Goal: Find specific page/section: Find specific page/section

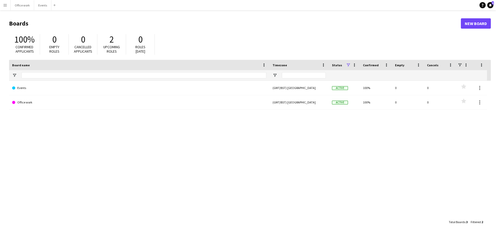
click at [51, 11] on main "Boards New Board 100% Confirmed applicants 0 Empty roles 0 Cancelled applicants…" at bounding box center [248, 122] width 496 height 225
click at [48, 10] on button "Events Close" at bounding box center [42, 5] width 17 height 10
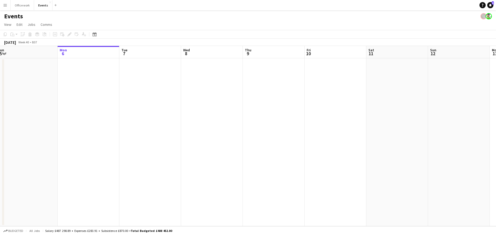
drag, startPoint x: 107, startPoint y: 72, endPoint x: 346, endPoint y: 96, distance: 239.8
click at [350, 97] on app-calendar-viewport "Fri 3 Sat 4 Sun 5 Mon 6 Tue 7 Wed 8 Thu 9 Fri 10 Sat 11 Sun 12 Mon 13 Tue 14 We…" at bounding box center [248, 136] width 496 height 181
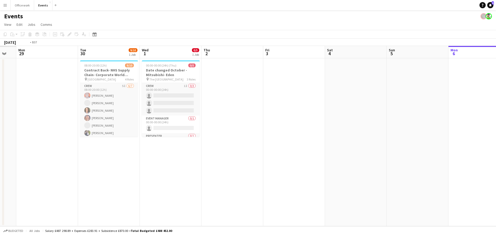
scroll to position [0, 107]
drag, startPoint x: 193, startPoint y: 77, endPoint x: 337, endPoint y: 97, distance: 145.5
click at [337, 97] on app-calendar-viewport "Sat 27 Sun 28 Mon 29 Tue 30 9/10 1 Job Wed 1 0/5 1 Job Thu 2 Fri 3 Sat 4 Sun 5 …" at bounding box center [248, 136] width 496 height 181
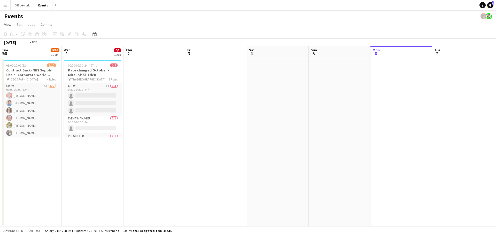
drag, startPoint x: 437, startPoint y: 90, endPoint x: 174, endPoint y: 91, distance: 263.4
click at [174, 91] on app-calendar-viewport "Sat 27 Sun 28 Mon 29 Tue 30 9/10 1 Job Wed 1 0/5 1 Job Thu 2 Fri 3 Sat 4 Sun 5 …" at bounding box center [248, 136] width 496 height 181
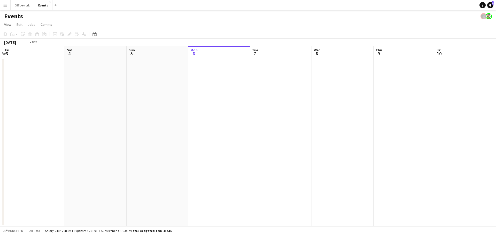
drag, startPoint x: 375, startPoint y: 105, endPoint x: 286, endPoint y: 83, distance: 92.0
click at [114, 75] on app-calendar-viewport "Tue 30 9/10 1 Job Wed 1 0/5 1 Job Thu 2 Fri 3 Sat 4 Sun 5 Mon 6 Tue 7 Wed 8 Thu…" at bounding box center [248, 136] width 496 height 181
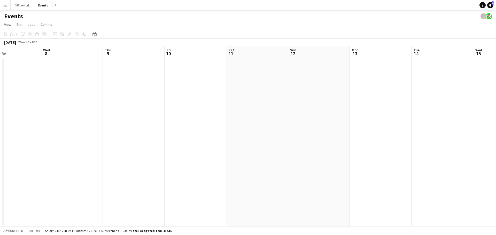
drag, startPoint x: 124, startPoint y: 87, endPoint x: 58, endPoint y: 76, distance: 66.6
click at [58, 76] on app-calendar-viewport "Sun 5 Mon 6 Tue 7 Wed 8 Thu 9 Fri 10 Sat 11 Sun 12 Mon 13 Tue 14 Wed 15 Thu 16 …" at bounding box center [248, 136] width 496 height 181
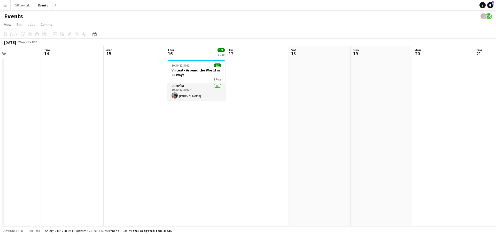
click at [351, 99] on app-calendar-viewport "Fri 10 Sat 11 Sun 12 Mon 13 Tue 14 Wed 15 Thu 16 1/1 1 Job Fri 17 Sat 18 Sun 19…" at bounding box center [248, 136] width 496 height 181
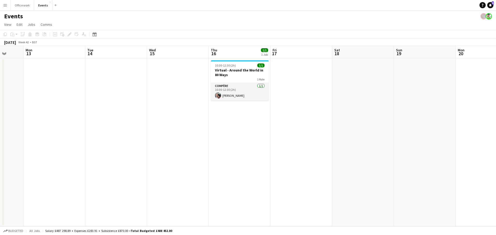
drag, startPoint x: 370, startPoint y: 95, endPoint x: 118, endPoint y: 77, distance: 252.2
click at [118, 77] on app-calendar-viewport "Fri 10 Sat 11 Sun 12 Mon 13 Tue 14 Wed 15 Thu 16 1/1 1 Job Fri 17 Sat 18 Sun 19…" at bounding box center [248, 136] width 496 height 181
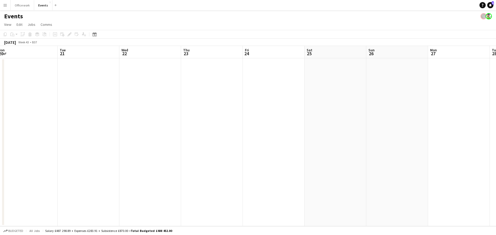
drag, startPoint x: 137, startPoint y: 99, endPoint x: 113, endPoint y: 86, distance: 26.7
click at [76, 88] on app-calendar-viewport "Sat 18 Sun 19 Mon 20 Tue 21 Wed 22 Thu 23 Fri 24 Sat 25 Sun 26 Mon 27 Tue 28 We…" at bounding box center [248, 136] width 496 height 181
drag, startPoint x: 292, startPoint y: 113, endPoint x: 80, endPoint y: 107, distance: 211.8
click at [79, 108] on app-calendar-viewport "Sat 18 Sun 19 Mon 20 Tue 21 Wed 22 Thu 23 Fri 24 Sat 25 Sun 26 Mon 27 Tue 28 We…" at bounding box center [248, 136] width 496 height 181
drag, startPoint x: 124, startPoint y: 120, endPoint x: 211, endPoint y: 109, distance: 88.1
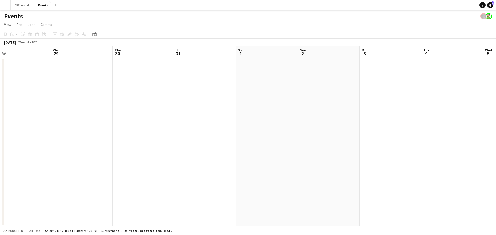
click at [106, 117] on app-calendar-viewport "Sun 26 Mon 27 Tue 28 Wed 29 Thu 30 Fri 31 Sat 1 Sun 2 Mon 3 Tue 4 Wed 5 Thu 6 F…" at bounding box center [248, 136] width 496 height 181
click at [265, 117] on app-calendar-viewport "Sun 26 Mon 27 Tue 28 Wed 29 Thu 30 Fri 31 Sat 1 Sun 2 Mon 3 Tue 4 Wed 5 Thu 6 F…" at bounding box center [248, 136] width 496 height 181
drag, startPoint x: 86, startPoint y: 95, endPoint x: 161, endPoint y: 99, distance: 75.3
click at [325, 114] on app-calendar-viewport "Mon 27 Tue 28 Wed 29 Thu 30 Fri 31 Sat 1 Sun 2 Mon 3 Tue 4 Wed 5 Thu 6 Fri 7 Sa…" at bounding box center [248, 136] width 496 height 181
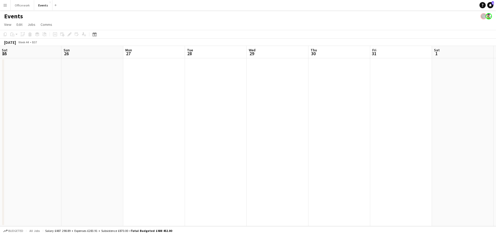
drag, startPoint x: 296, startPoint y: 113, endPoint x: 332, endPoint y: 115, distance: 36.0
click at [329, 116] on app-calendar-viewport "Thu 23 Fri 24 Sat 25 Sun 26 Mon 27 Tue 28 Wed 29 Thu 30 Fri 31 Sat 1 Sun 2 Mon …" at bounding box center [248, 136] width 496 height 181
drag, startPoint x: 272, startPoint y: 92, endPoint x: 175, endPoint y: 2, distance: 132.5
click at [284, 91] on app-calendar-viewport "Thu 16 1/1 1 Job Fri 17 Sat 18 Sun 19 Mon 20 Tue 21 Wed 22 Thu 23 Fri 24 Sat 25…" at bounding box center [248, 136] width 496 height 181
